Goal: Find specific page/section: Find specific page/section

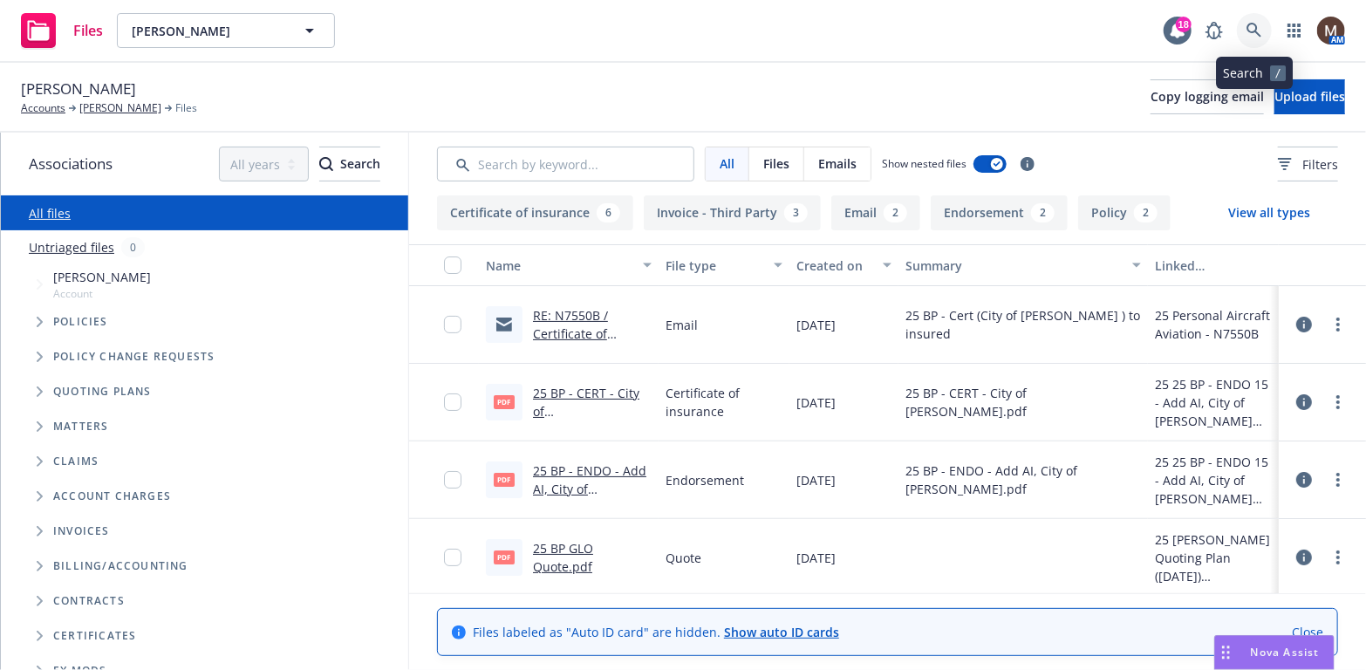
click at [1257, 23] on icon at bounding box center [1254, 31] width 16 height 16
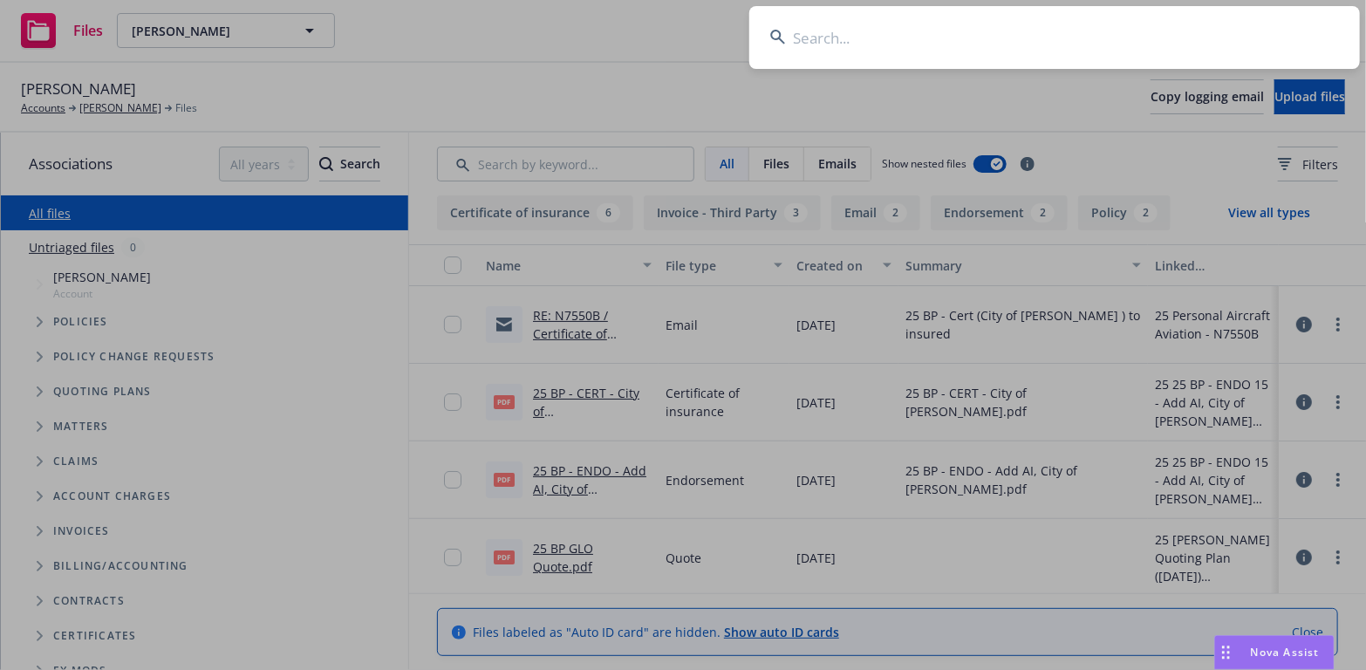
drag, startPoint x: 682, startPoint y: 78, endPoint x: 718, endPoint y: 40, distance: 52.5
